Goal: Check status

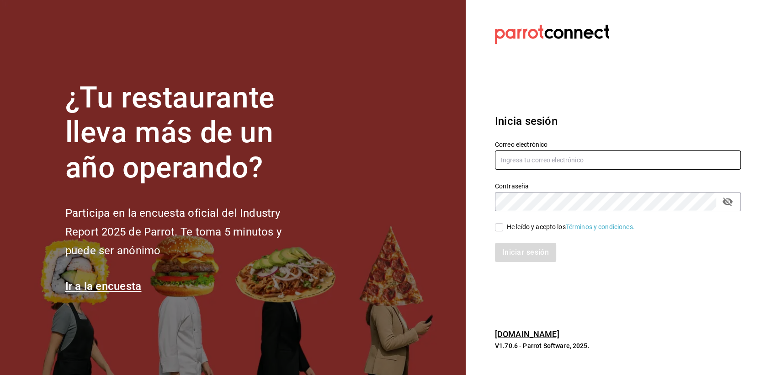
type input "[EMAIL_ADDRESS][DOMAIN_NAME]"
click at [497, 224] on input "He leído y acepto los Términos y condiciones." at bounding box center [499, 227] width 8 height 8
checkbox input "true"
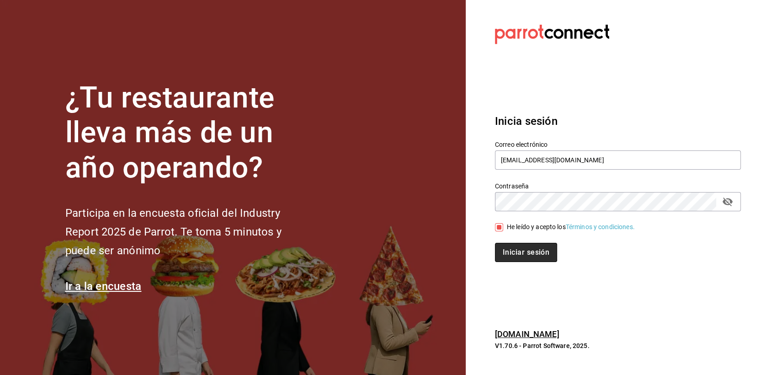
click at [515, 249] on button "Iniciar sesión" at bounding box center [526, 252] width 62 height 19
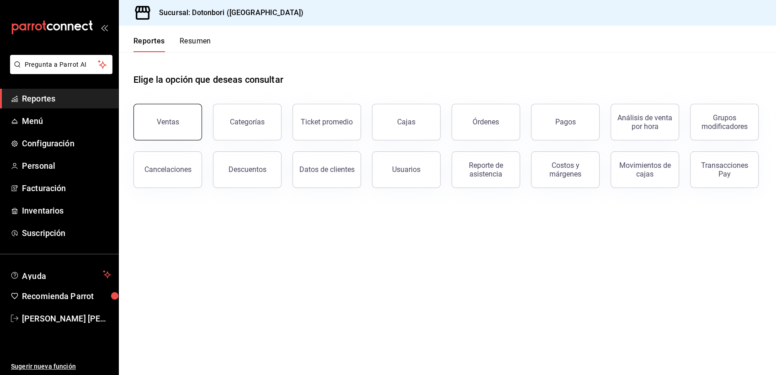
click at [170, 127] on button "Ventas" at bounding box center [167, 122] width 69 height 37
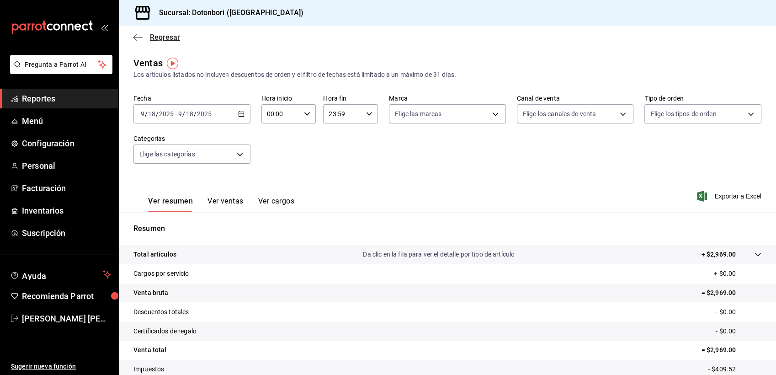
click at [136, 37] on icon "button" at bounding box center [137, 37] width 9 height 8
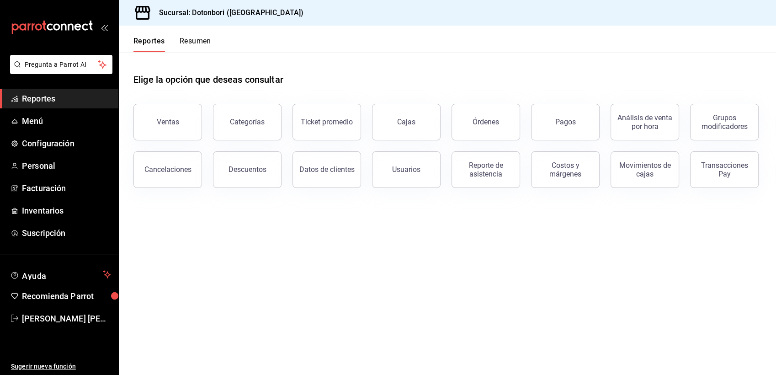
click at [196, 46] on button "Resumen" at bounding box center [196, 45] width 32 height 16
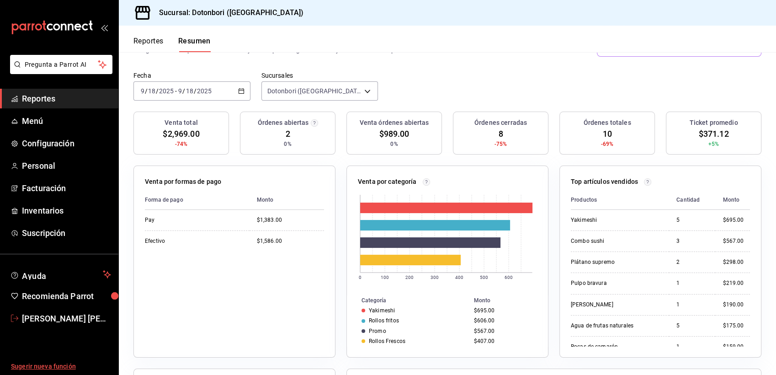
scroll to position [101, 0]
